Goal: Find contact information: Find contact information

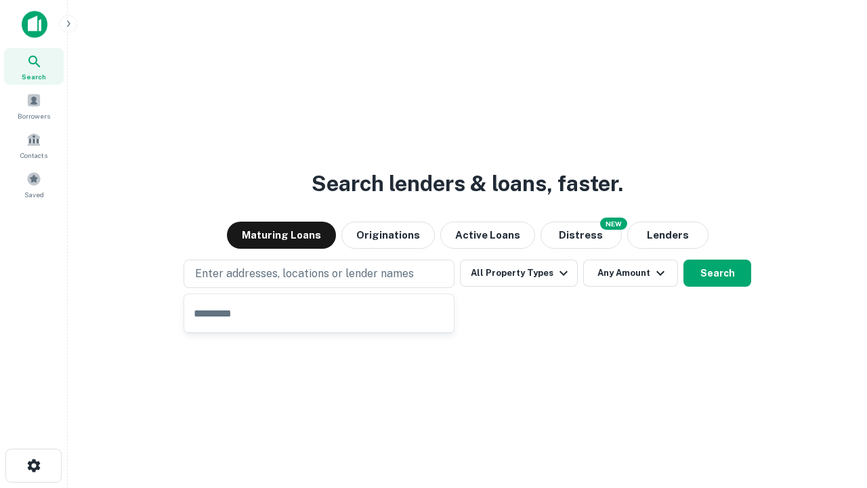
type input "**********"
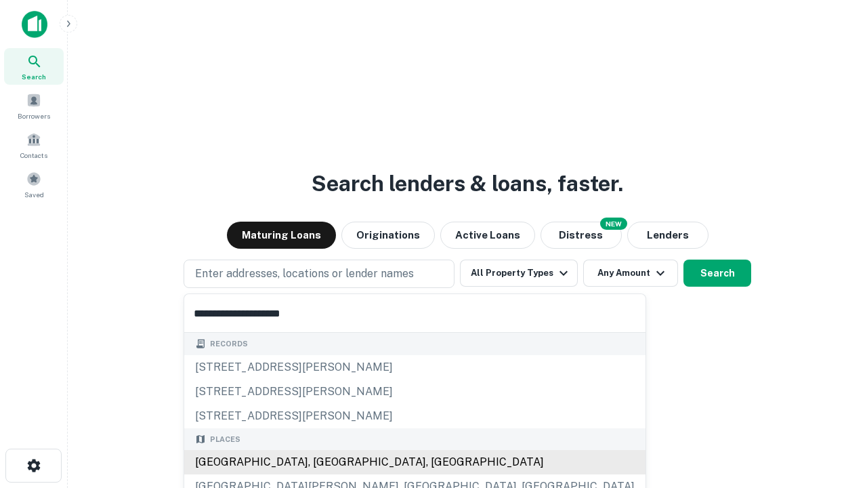
click at [324, 462] on div "[GEOGRAPHIC_DATA], [GEOGRAPHIC_DATA], [GEOGRAPHIC_DATA]" at bounding box center [414, 462] width 461 height 24
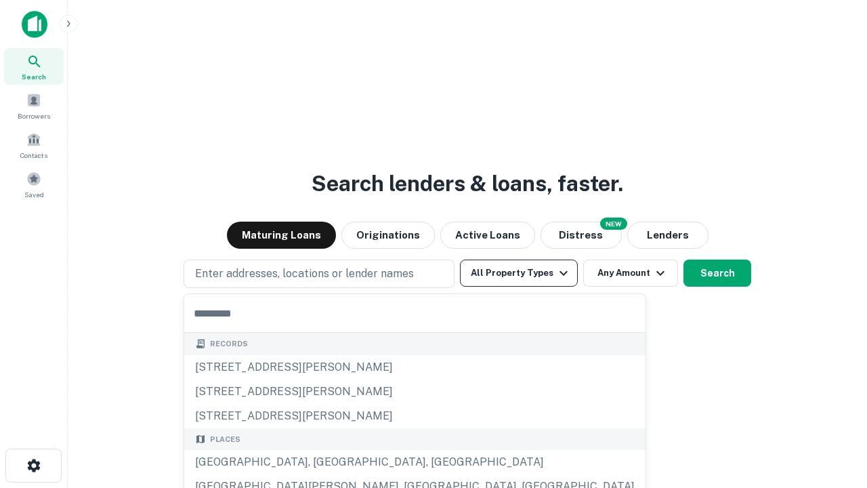
click at [519, 273] on button "All Property Types" at bounding box center [519, 273] width 118 height 27
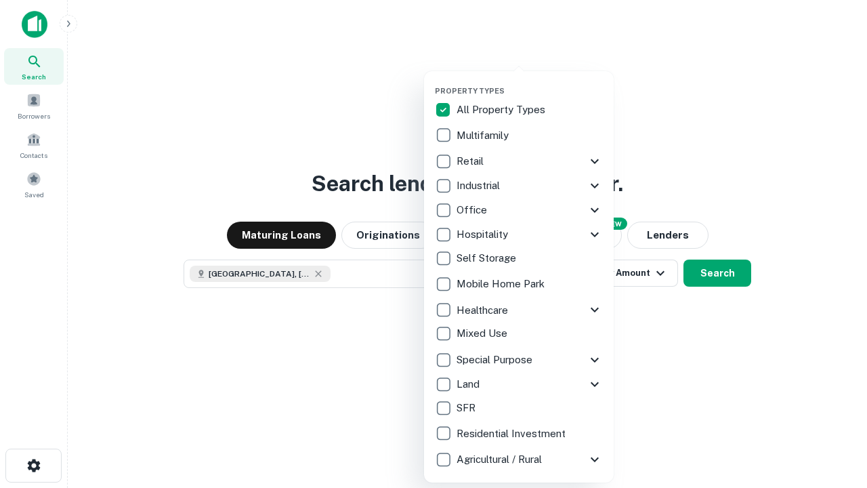
click at [530, 82] on button "button" at bounding box center [530, 82] width 190 height 1
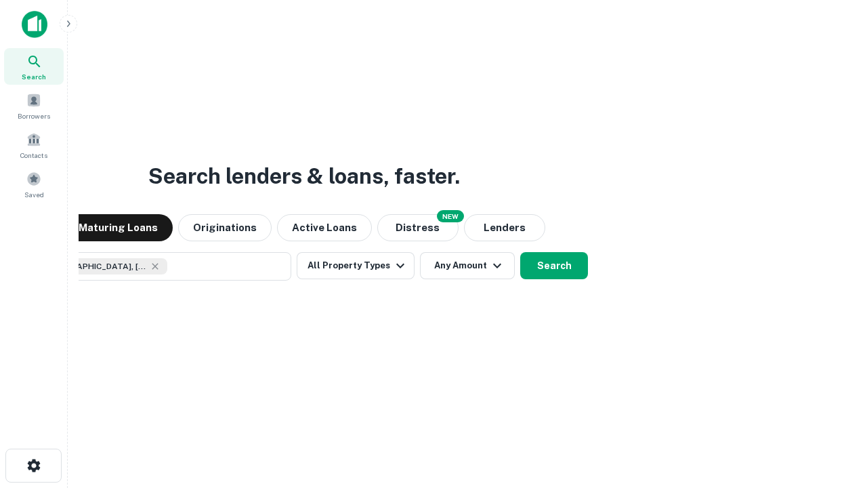
scroll to position [22, 0]
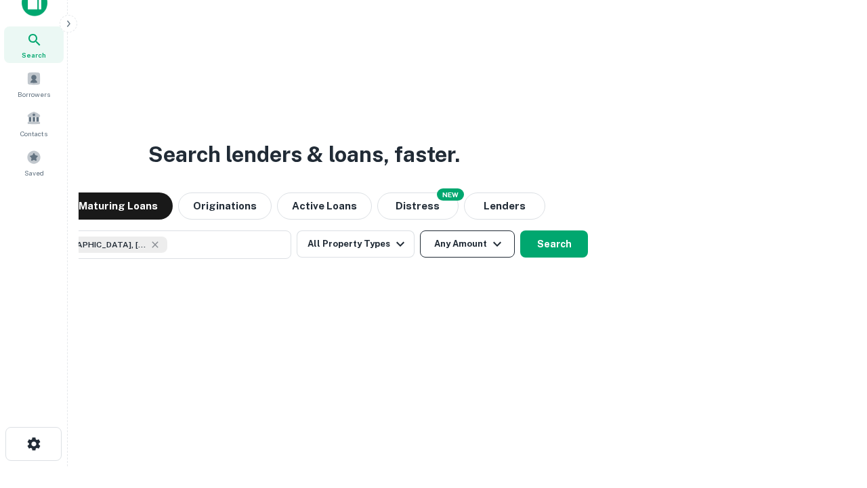
click at [420, 230] on button "Any Amount" at bounding box center [467, 243] width 95 height 27
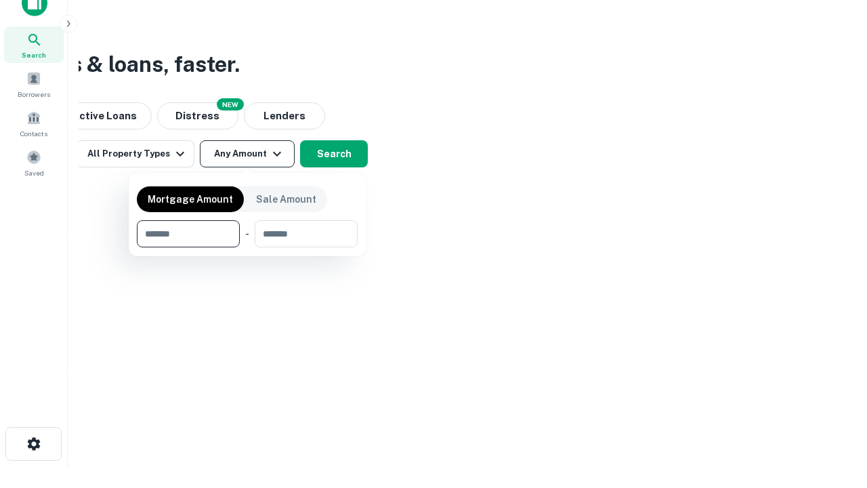
type input "*******"
click at [247, 247] on button "button" at bounding box center [247, 247] width 221 height 1
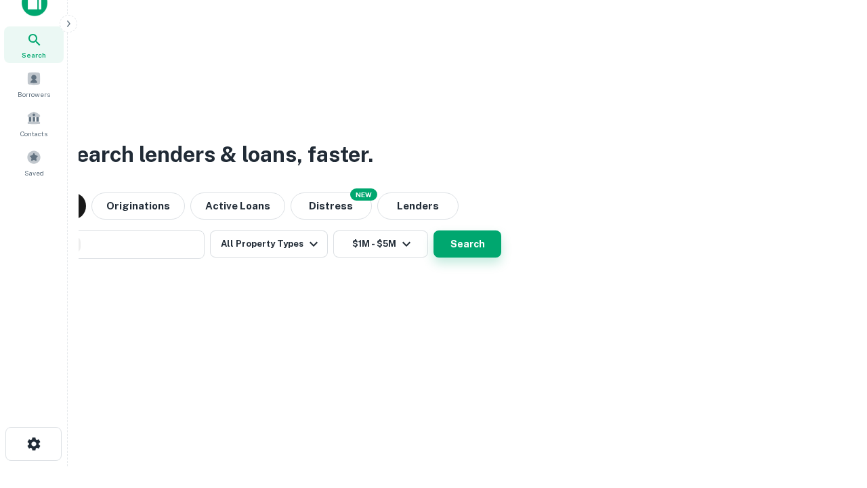
click at [434, 230] on button "Search" at bounding box center [468, 243] width 68 height 27
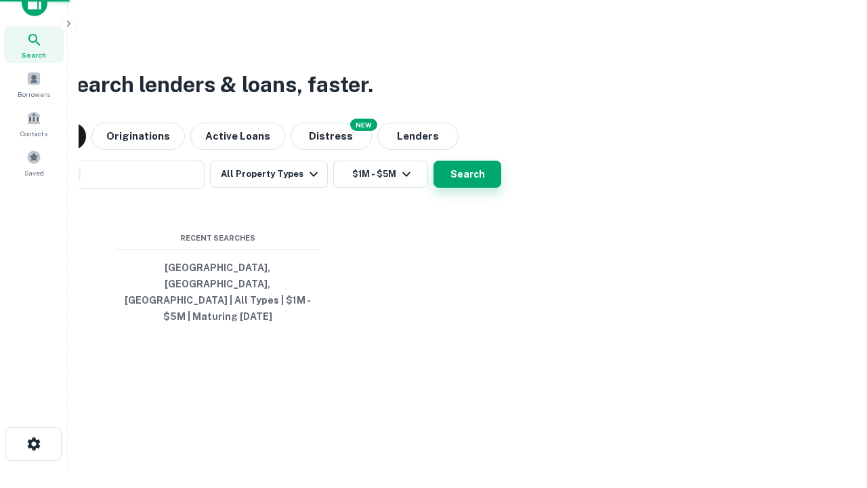
scroll to position [44, 384]
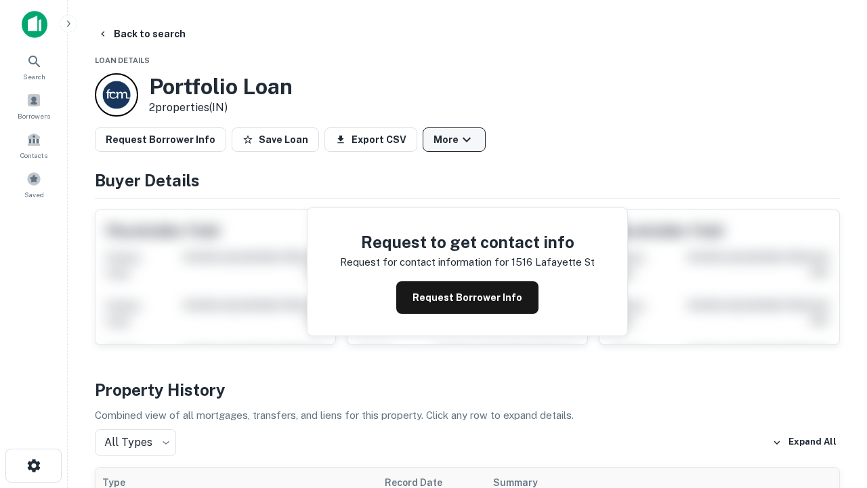
click at [454, 140] on button "More" at bounding box center [454, 139] width 63 height 24
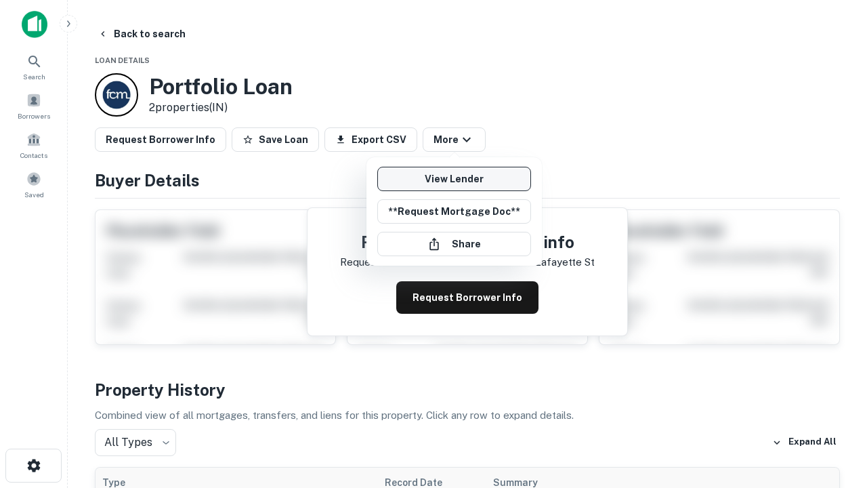
click at [454, 179] on link "View Lender" at bounding box center [454, 179] width 154 height 24
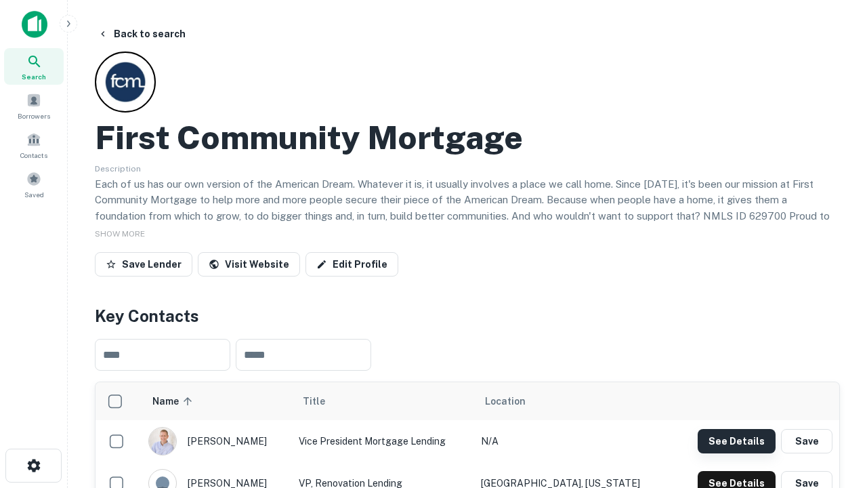
click at [737, 440] on button "See Details" at bounding box center [737, 441] width 78 height 24
